Goal: Download file/media

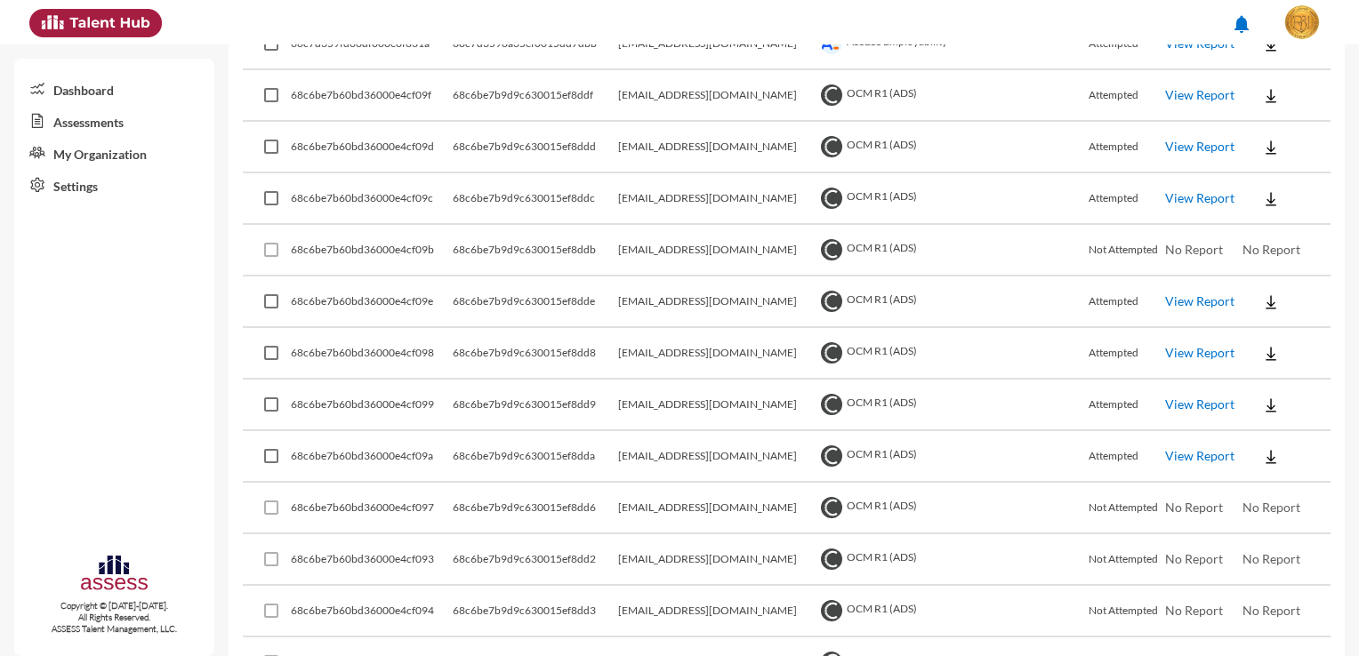
scroll to position [1600, 0]
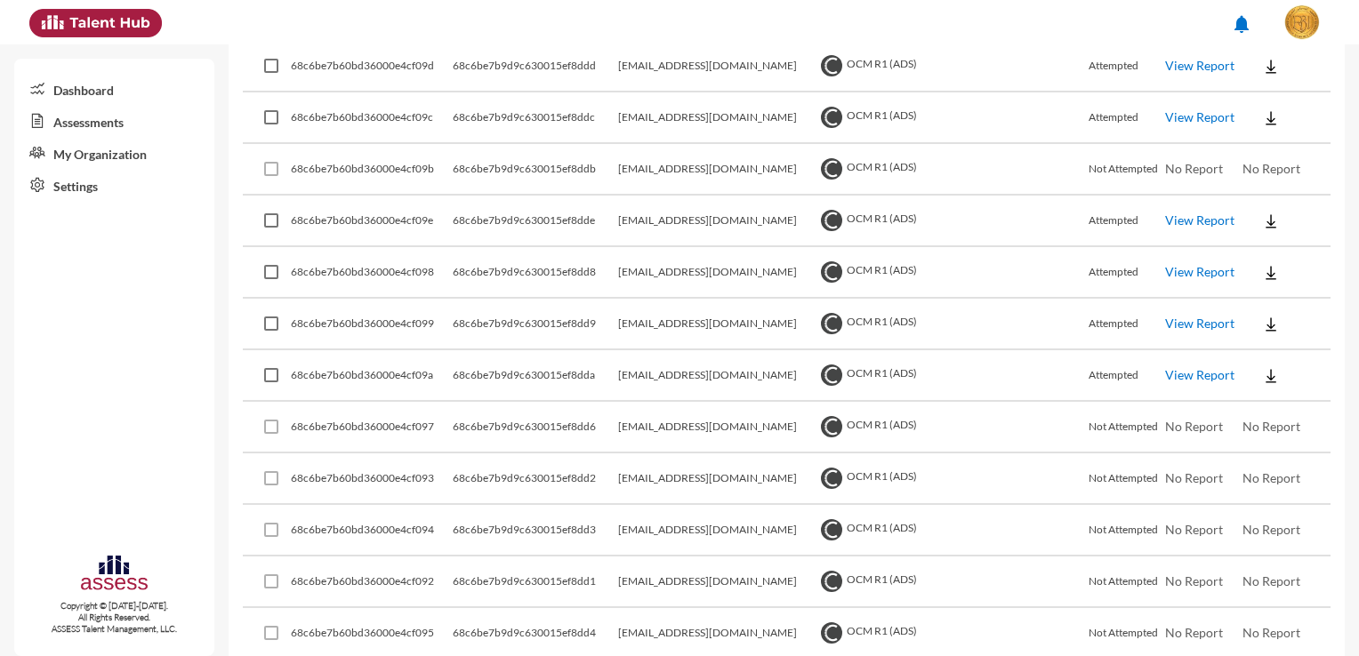
click at [1264, 368] on button at bounding box center [1270, 375] width 57 height 32
click at [1269, 393] on button "EN" at bounding box center [1275, 398] width 100 height 34
click at [1263, 316] on img at bounding box center [1271, 325] width 18 height 18
click at [1270, 340] on button "EN" at bounding box center [1275, 347] width 100 height 34
click at [1263, 282] on td at bounding box center [1286, 273] width 88 height 52
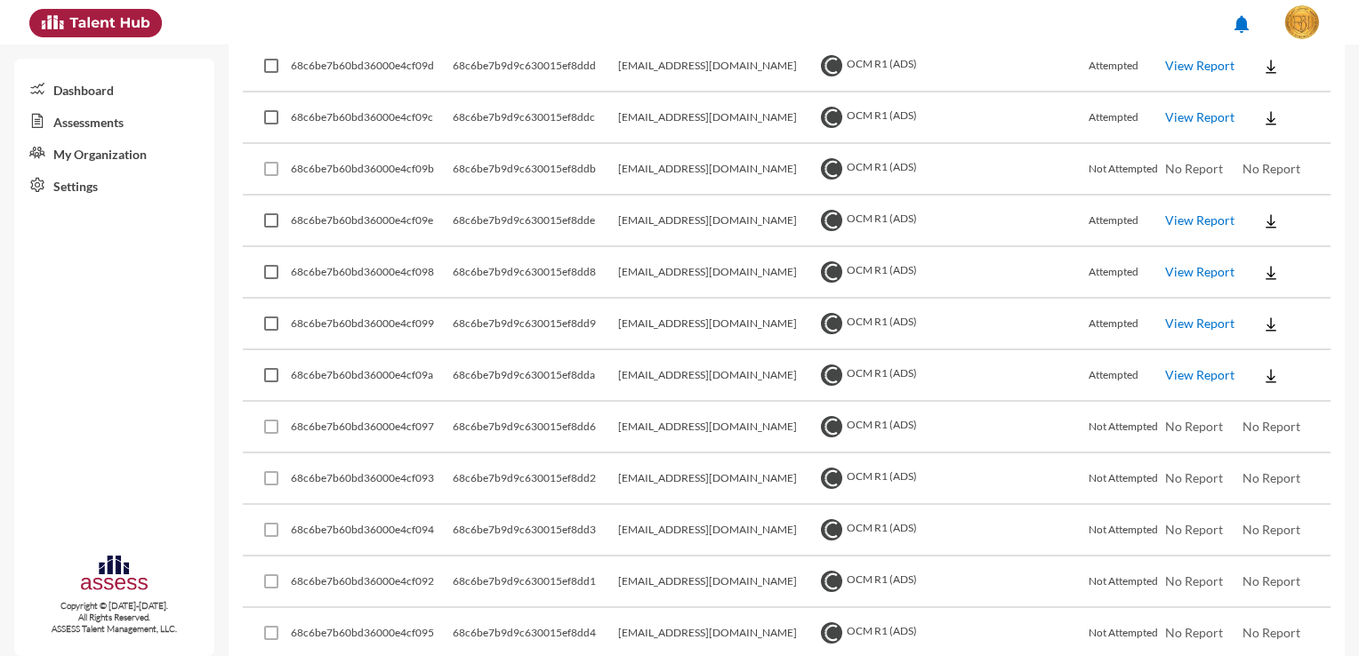
click at [1262, 264] on img at bounding box center [1271, 273] width 18 height 18
click at [1263, 292] on button "EN" at bounding box center [1275, 295] width 100 height 34
click at [1262, 215] on img at bounding box center [1271, 222] width 18 height 18
click at [1268, 237] on button "EN" at bounding box center [1275, 245] width 100 height 34
click at [1262, 109] on img at bounding box center [1271, 118] width 18 height 18
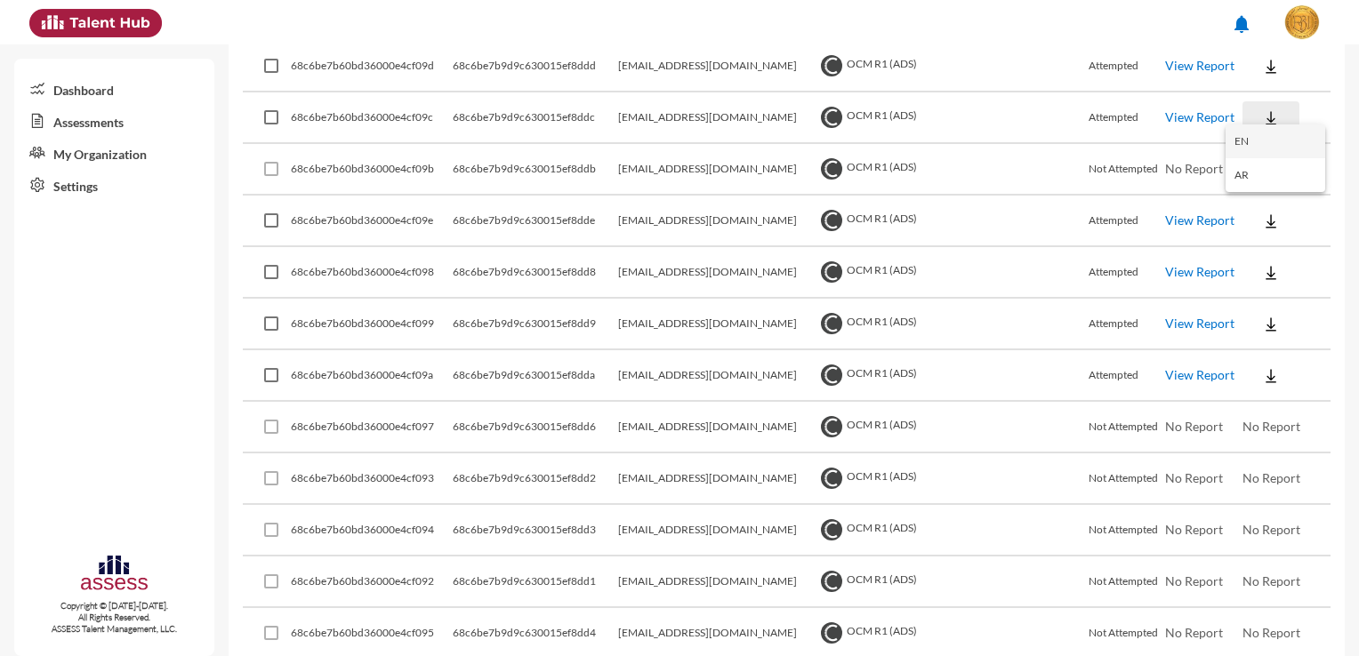
click at [1260, 143] on button "EN" at bounding box center [1275, 141] width 100 height 34
click at [1252, 68] on button at bounding box center [1270, 66] width 57 height 32
click at [1264, 92] on button "EN" at bounding box center [1275, 91] width 100 height 34
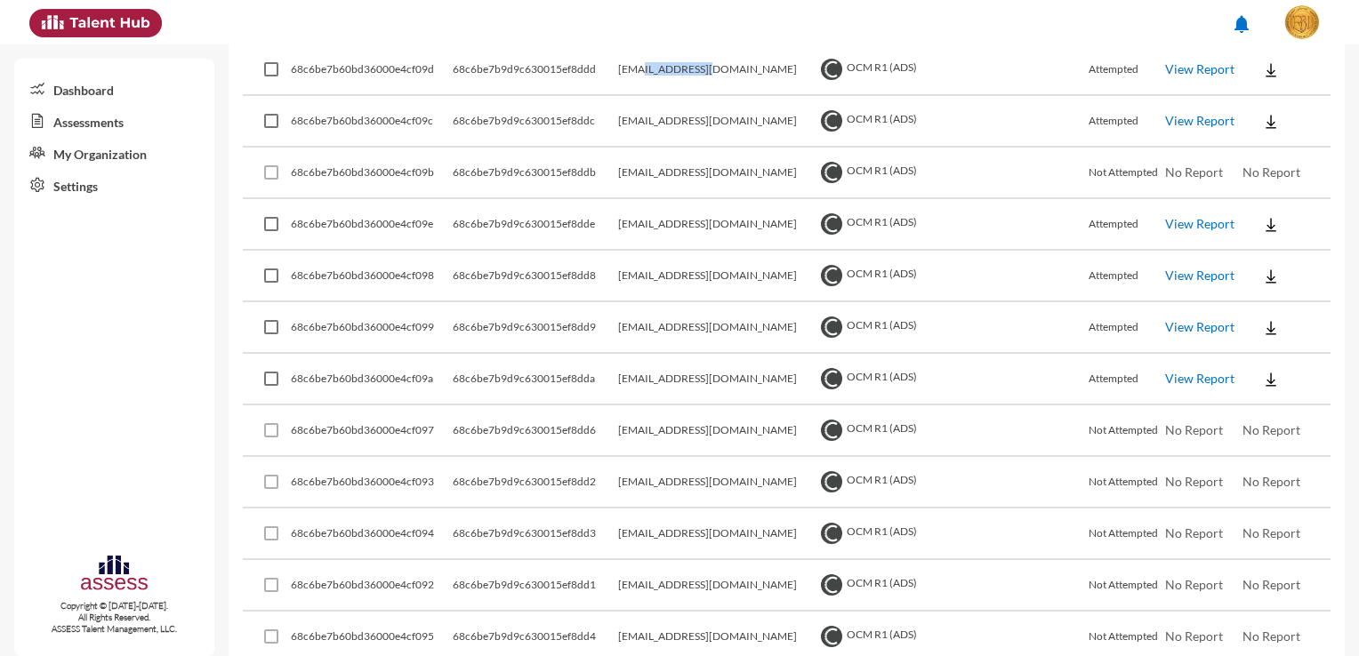
drag, startPoint x: 737, startPoint y: 63, endPoint x: 673, endPoint y: 62, distance: 64.0
click at [673, 62] on td "[EMAIL_ADDRESS][DOMAIN_NAME]" at bounding box center [717, 70] width 198 height 52
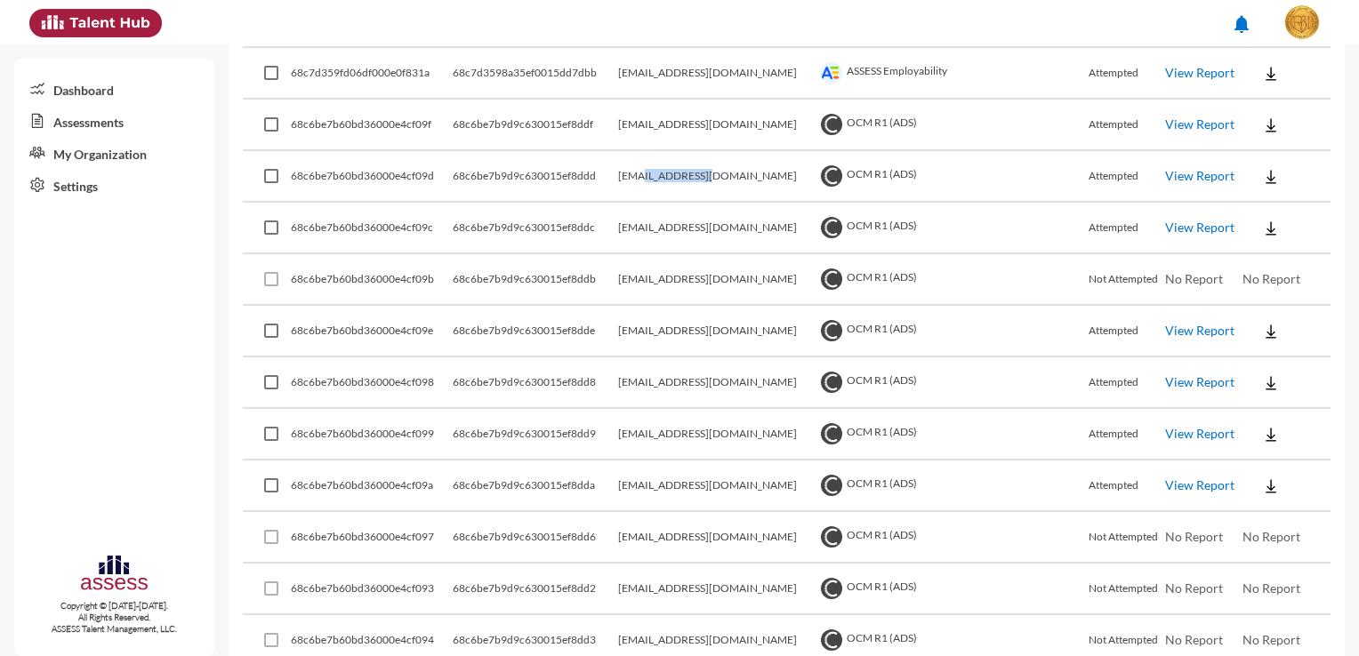
scroll to position [1330, 0]
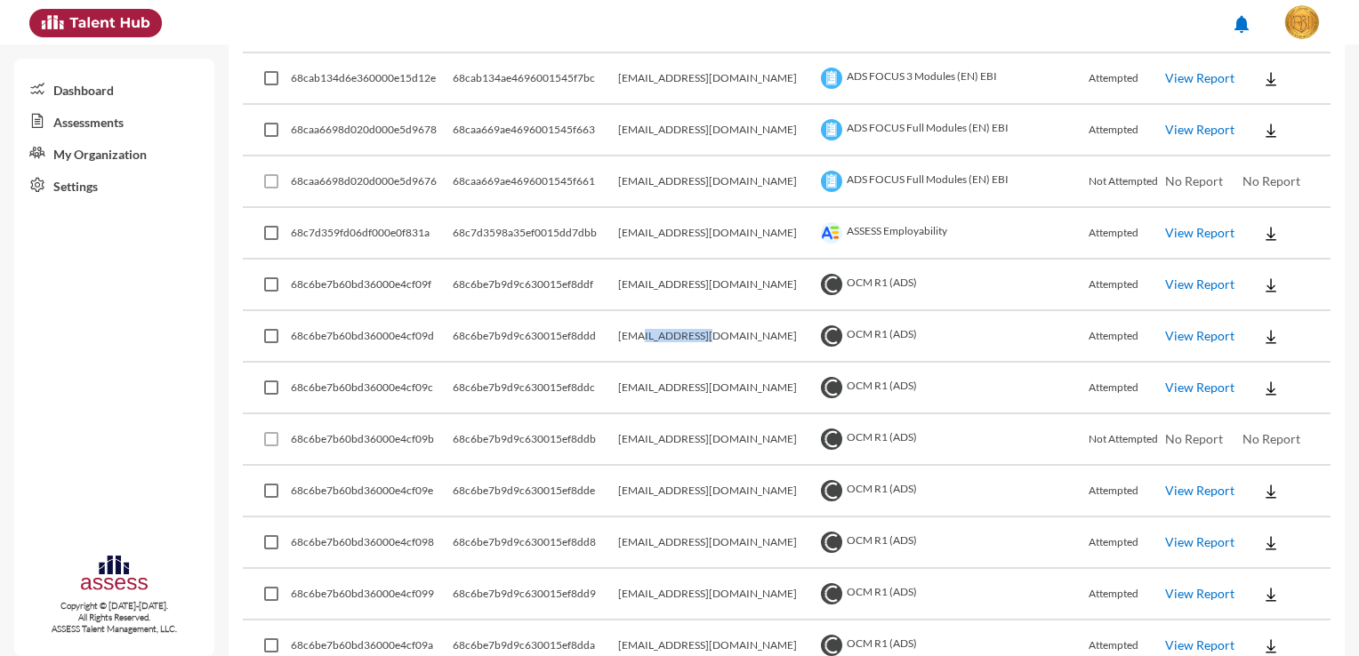
click at [1262, 280] on img at bounding box center [1271, 286] width 18 height 18
click at [1263, 310] on button "EN" at bounding box center [1275, 309] width 100 height 34
